Goal: Transaction & Acquisition: Purchase product/service

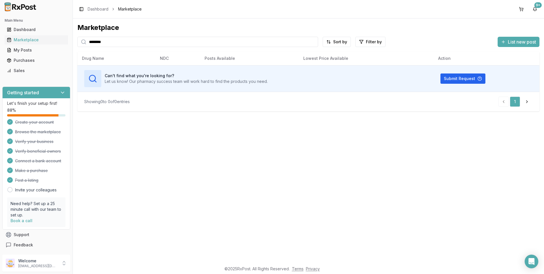
drag, startPoint x: 108, startPoint y: 41, endPoint x: 47, endPoint y: 45, distance: 60.8
click at [47, 45] on div "Main Menu Dashboard Marketplace My Posts Purchases Sales Getting started Let's …" at bounding box center [272, 137] width 544 height 274
type input "*******"
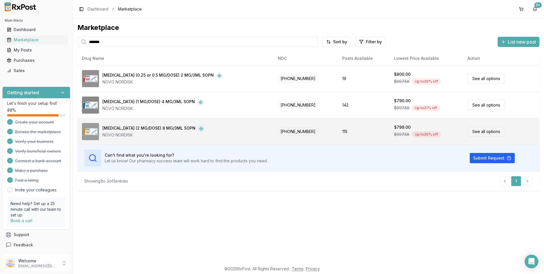
click at [119, 127] on div "[MEDICAL_DATA] (2 MG/DOSE) 8 MG/3ML SOPN" at bounding box center [149, 128] width 93 height 7
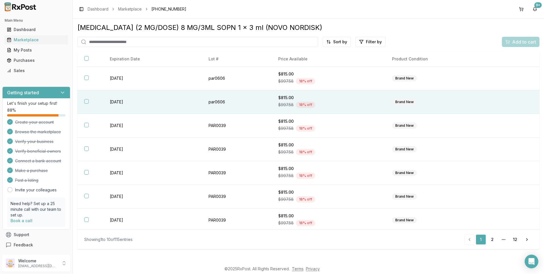
scroll to position [73, 0]
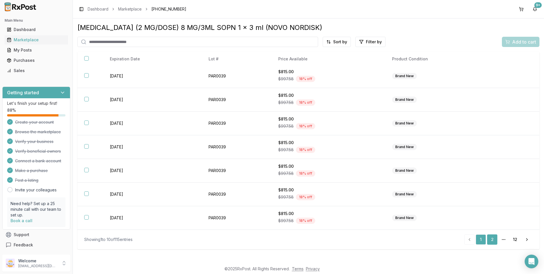
click at [495, 240] on link "2" at bounding box center [493, 239] width 10 height 10
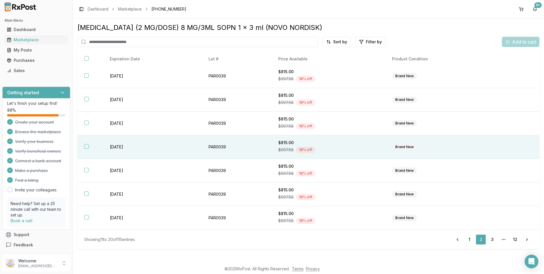
click at [84, 147] on th at bounding box center [90, 147] width 26 height 24
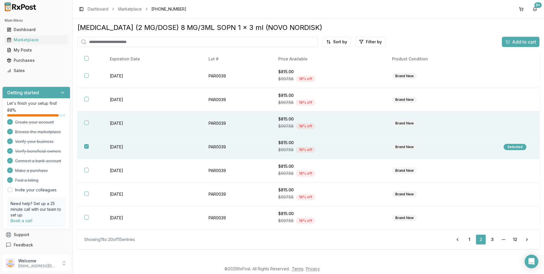
click at [88, 121] on button "button" at bounding box center [86, 122] width 5 height 5
click at [520, 40] on span "Add to cart" at bounding box center [525, 41] width 24 height 7
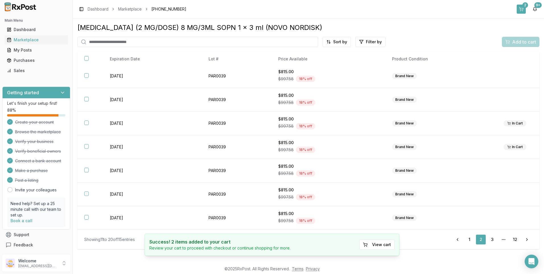
click at [524, 7] on div "2" at bounding box center [526, 5] width 6 height 6
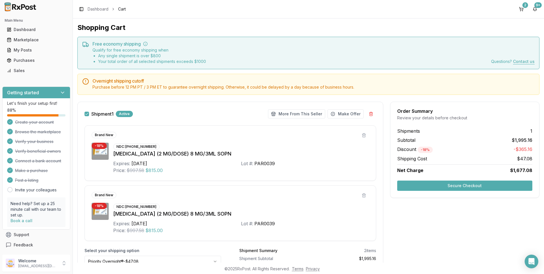
click at [457, 185] on button "Secure Checkout" at bounding box center [465, 186] width 135 height 10
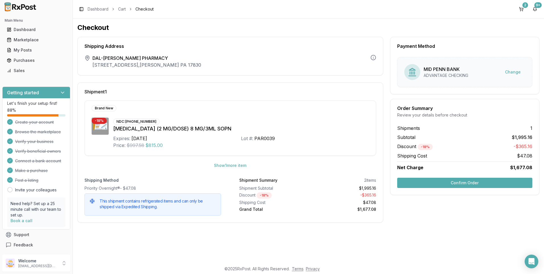
click at [457, 182] on button "Confirm Order" at bounding box center [465, 183] width 135 height 10
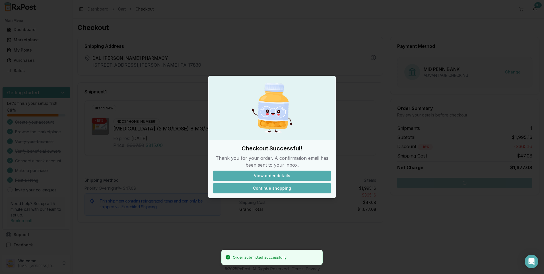
click at [279, 188] on button "Continue shopping" at bounding box center [272, 188] width 118 height 10
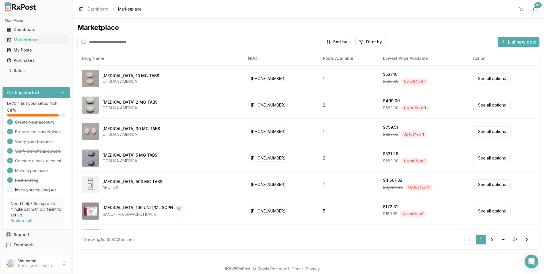
click at [119, 43] on input "search" at bounding box center [197, 42] width 241 height 10
type input "********"
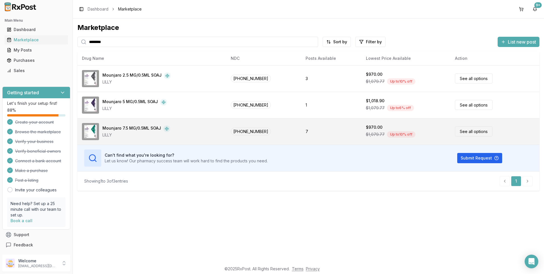
click at [138, 128] on div "Mounjaro 7.5 MG/0.5ML SOAJ" at bounding box center [132, 128] width 59 height 7
